Goal: Task Accomplishment & Management: Manage account settings

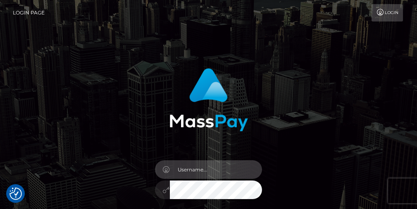
checkbox input "true"
type input "[EMAIL_ADDRESS][DOMAIN_NAME]"
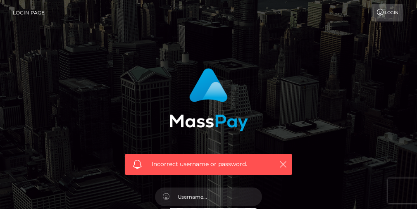
scroll to position [78, 0]
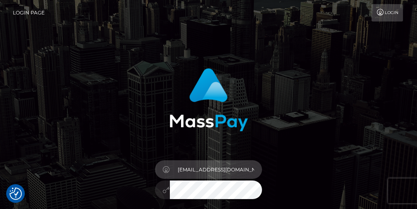
scroll to position [54, 0]
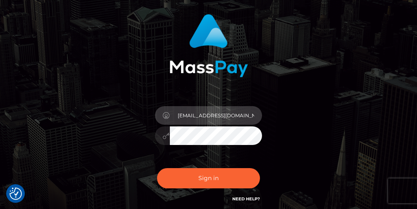
type input "aidyn2xx@gmail.com"
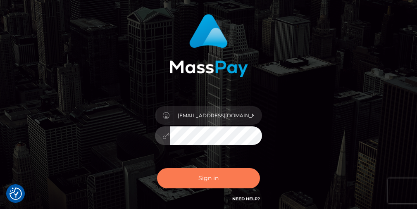
click at [241, 175] on button "Sign in" at bounding box center [208, 178] width 103 height 20
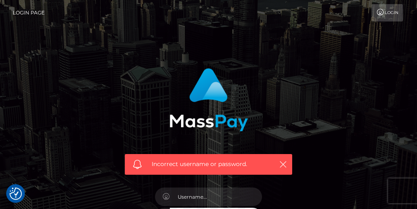
click at [36, 15] on link "Login Page" at bounding box center [29, 12] width 32 height 17
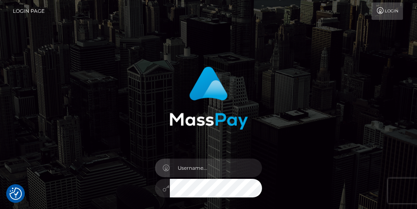
scroll to position [124, 0]
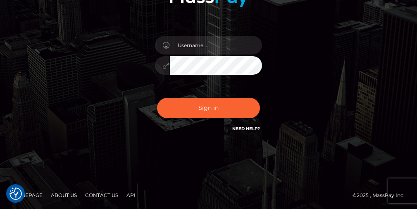
click at [251, 130] on link "Need Help?" at bounding box center [246, 128] width 28 height 5
click at [248, 130] on link "Need Help?" at bounding box center [246, 128] width 28 height 5
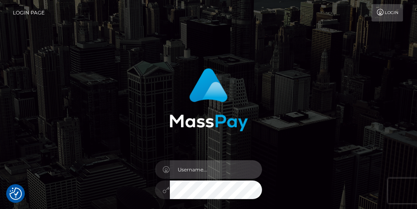
click at [233, 163] on input "text" at bounding box center [216, 169] width 93 height 19
type input "[PERSON_NAME]"
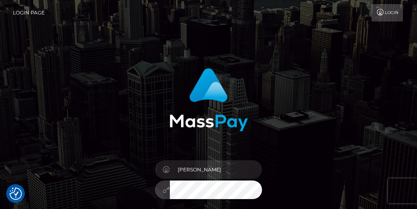
scroll to position [66, 0]
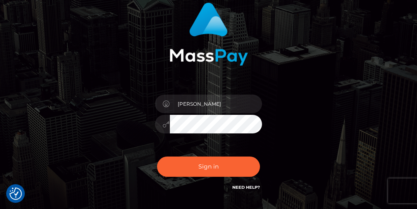
click at [201, 167] on button "Sign in" at bounding box center [208, 167] width 103 height 20
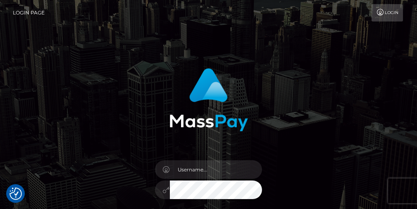
checkbox input "true"
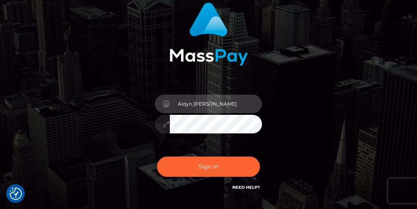
type input "Aidyn.Blair"
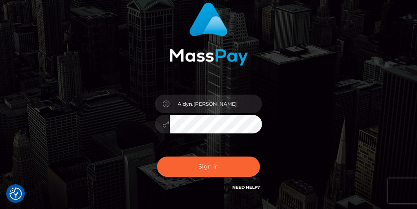
click at [225, 160] on button "Sign in" at bounding box center [208, 167] width 103 height 20
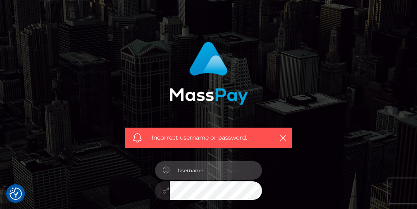
scroll to position [63, 0]
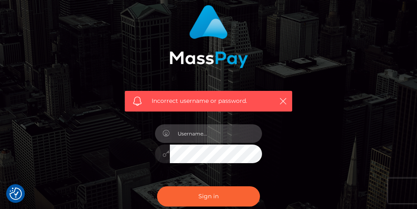
click at [216, 131] on input "text" at bounding box center [216, 133] width 93 height 19
click at [251, 136] on input "text" at bounding box center [216, 133] width 93 height 19
type input "aidyn2xx@gmail.com"
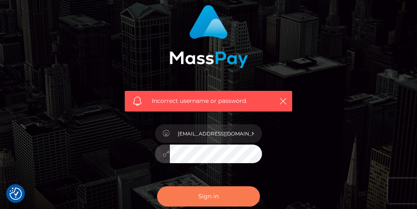
scroll to position [65, 0]
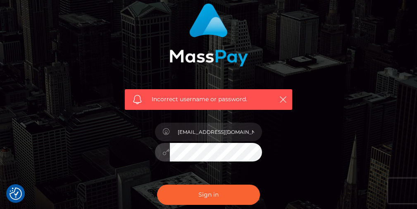
click at [228, 185] on button "Sign in" at bounding box center [208, 195] width 103 height 20
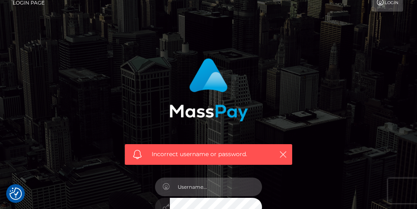
scroll to position [76, 0]
